Goal: Task Accomplishment & Management: Use online tool/utility

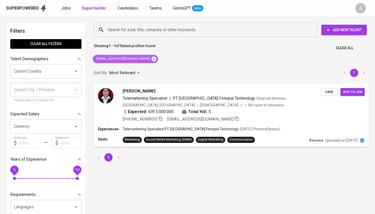
click at [152, 59] on icon at bounding box center [154, 58] width 5 height 5
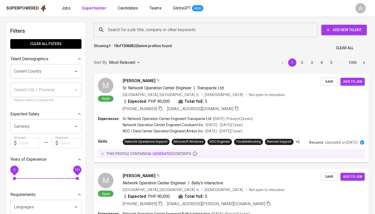
click at [149, 28] on input "Search for a job title, company or other keywords" at bounding box center [206, 30] width 201 height 10
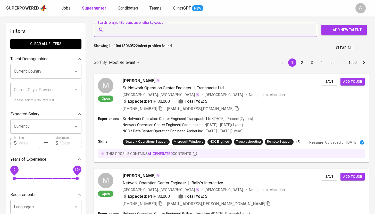
paste input "[EMAIL_ADDRESS][DOMAIN_NAME]"
type input "[EMAIL_ADDRESS][DOMAIN_NAME]"
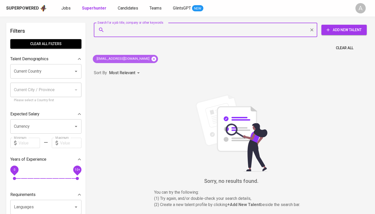
click at [151, 57] on icon at bounding box center [154, 59] width 6 height 6
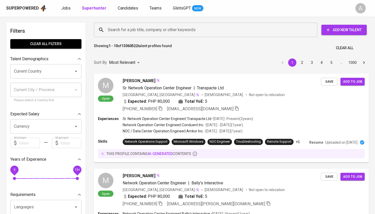
click at [143, 29] on input "Search for a job title, company or other keywords" at bounding box center [206, 30] width 201 height 10
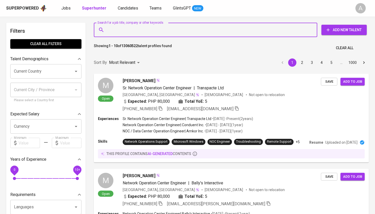
paste input "[EMAIL_ADDRESS][DOMAIN_NAME]"
type input "[EMAIL_ADDRESS][DOMAIN_NAME]"
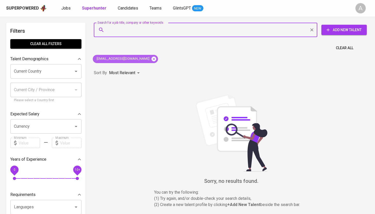
click at [151, 56] on icon at bounding box center [154, 59] width 6 height 6
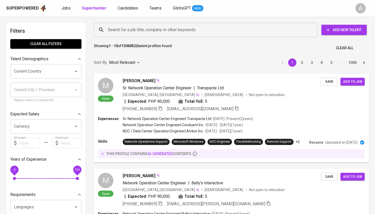
click at [148, 33] on input "Search for a job title, company or other keywords" at bounding box center [206, 30] width 201 height 10
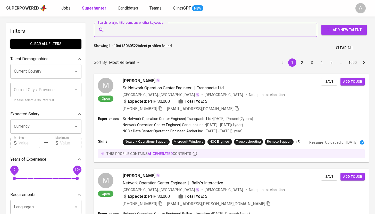
paste input "[EMAIL_ADDRESS][DOMAIN_NAME]"
type input "[EMAIL_ADDRESS][DOMAIN_NAME]"
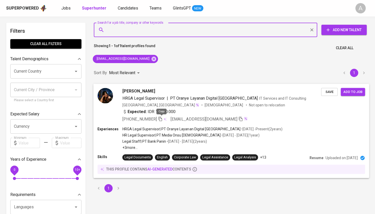
click at [160, 120] on icon "button" at bounding box center [160, 118] width 5 height 5
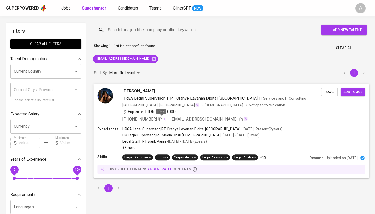
click at [162, 119] on icon "button" at bounding box center [161, 119] width 4 height 4
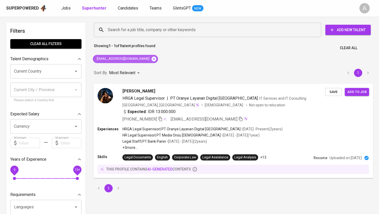
click at [152, 58] on icon at bounding box center [154, 58] width 5 height 5
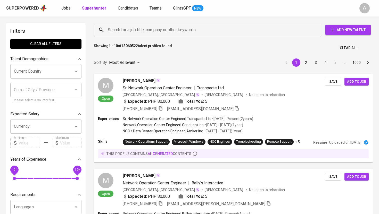
click at [157, 30] on input "Search for a job title, company or other keywords" at bounding box center [208, 30] width 205 height 10
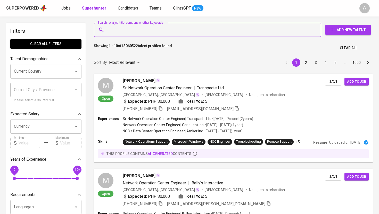
paste input "[EMAIL_ADDRESS][DOMAIN_NAME]"
type input "[EMAIL_ADDRESS][DOMAIN_NAME]"
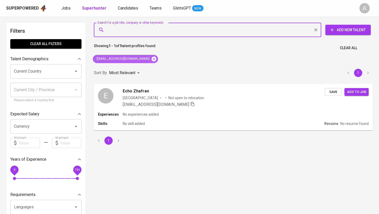
click at [152, 60] on icon at bounding box center [154, 58] width 5 height 5
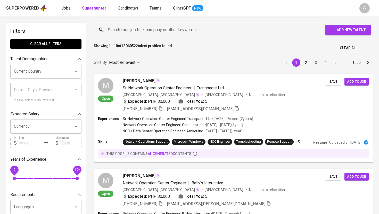
click at [144, 27] on input "Search for a job title, company or other keywords" at bounding box center [208, 30] width 205 height 10
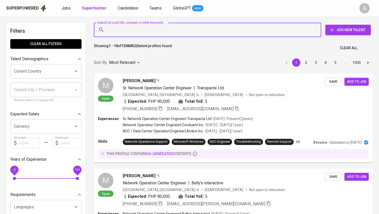
paste input "Samhah@kreditmandiri.co.d"
type input "Samhah@kreditmandiri.co.d"
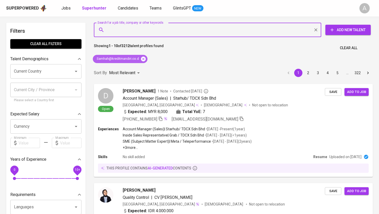
click at [143, 59] on icon at bounding box center [143, 59] width 6 height 6
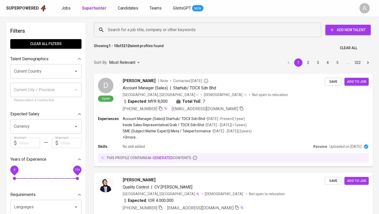
click at [149, 30] on input "Search for a job title, company or other keywords" at bounding box center [208, 30] width 205 height 10
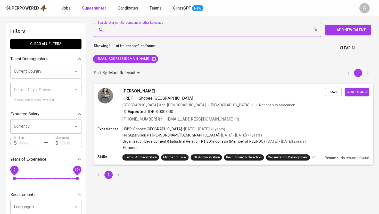
click at [107, 93] on img at bounding box center [104, 95] width 15 height 15
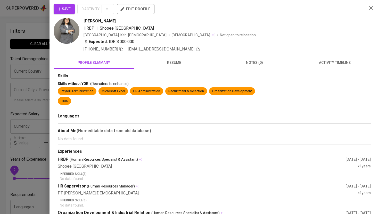
click at [72, 30] on img at bounding box center [67, 31] width 26 height 26
click at [67, 32] on img at bounding box center [67, 31] width 26 height 26
click at [124, 48] on icon "button" at bounding box center [121, 49] width 5 height 5
click at [121, 50] on icon "button" at bounding box center [122, 49] width 4 height 4
click at [38, 18] on div at bounding box center [189, 107] width 379 height 214
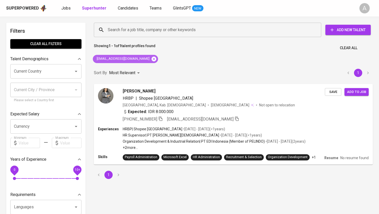
click at [151, 61] on icon at bounding box center [154, 59] width 6 height 6
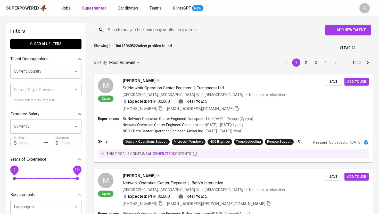
click at [155, 28] on input "Search for a job title, company or other keywords" at bounding box center [208, 30] width 205 height 10
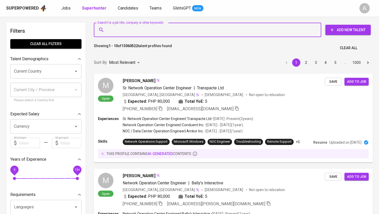
paste input "silvyyunia13@gmail.com"
type input "silvyyunia13@gmail.com"
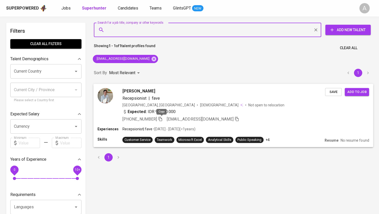
click at [161, 119] on icon "button" at bounding box center [160, 118] width 5 height 5
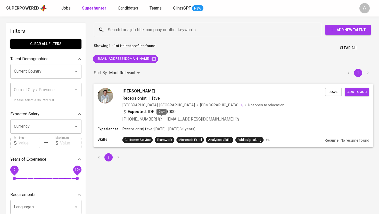
click at [161, 120] on icon "button" at bounding box center [160, 118] width 5 height 5
